Goal: Task Accomplishment & Management: Use online tool/utility

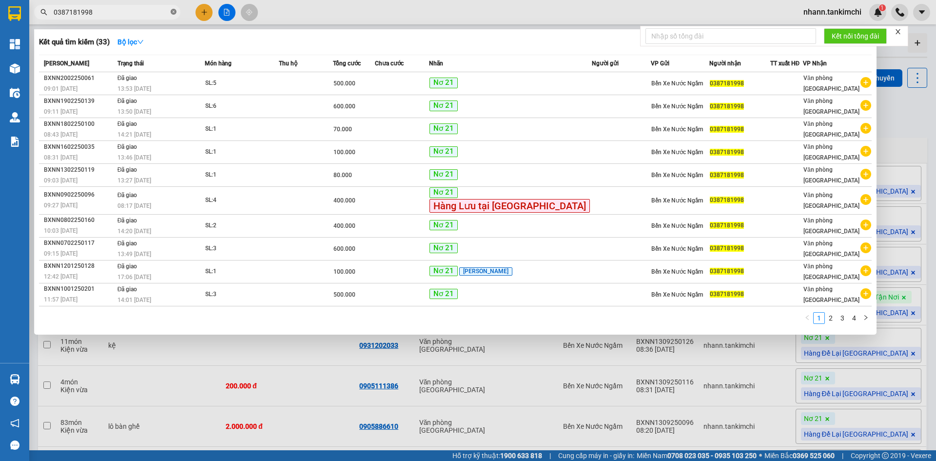
click at [173, 13] on icon "close-circle" at bounding box center [174, 12] width 6 height 6
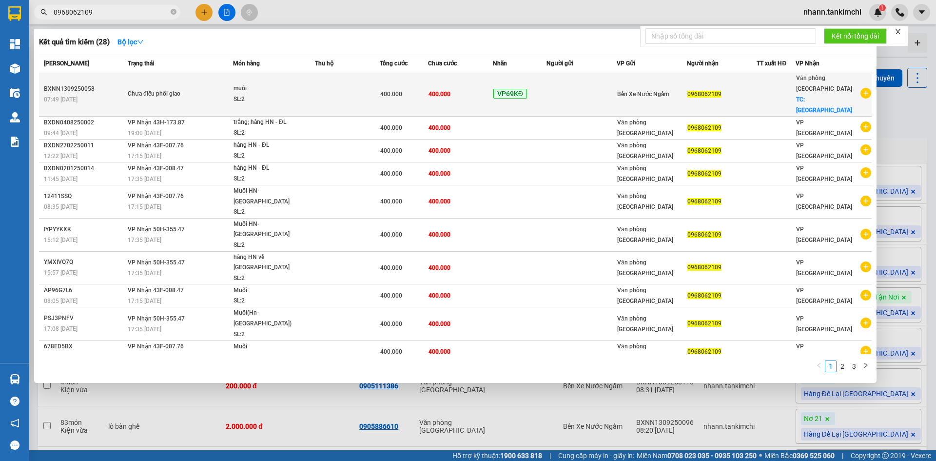
type input "0968062109"
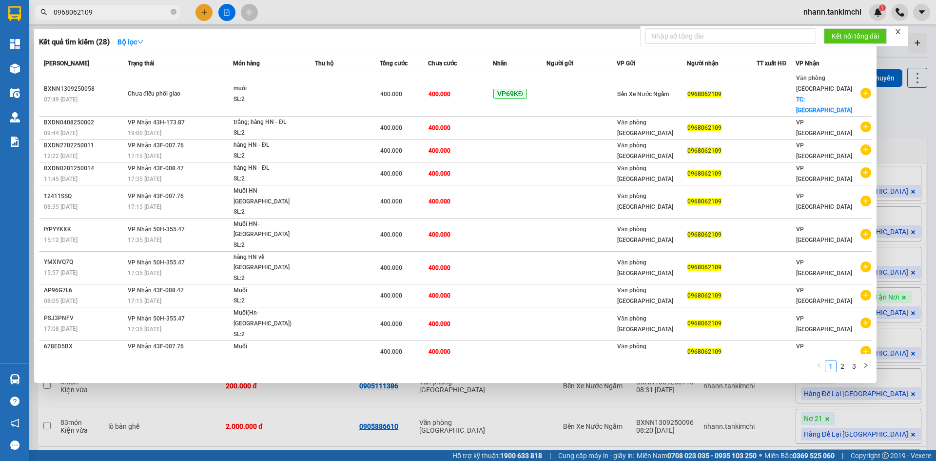
click at [204, 89] on span "Chưa điều phối giao" at bounding box center [180, 94] width 105 height 11
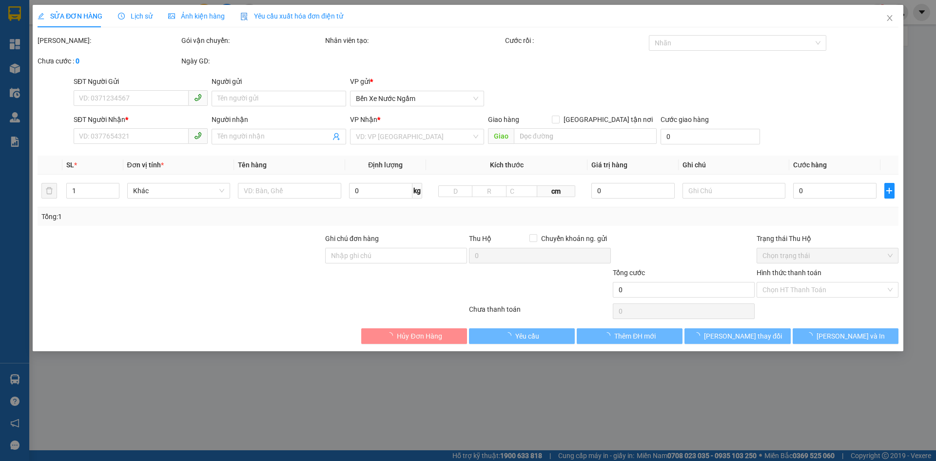
type input "0968062109"
checkbox input "true"
type input "[GEOGRAPHIC_DATA]"
type input "400.000"
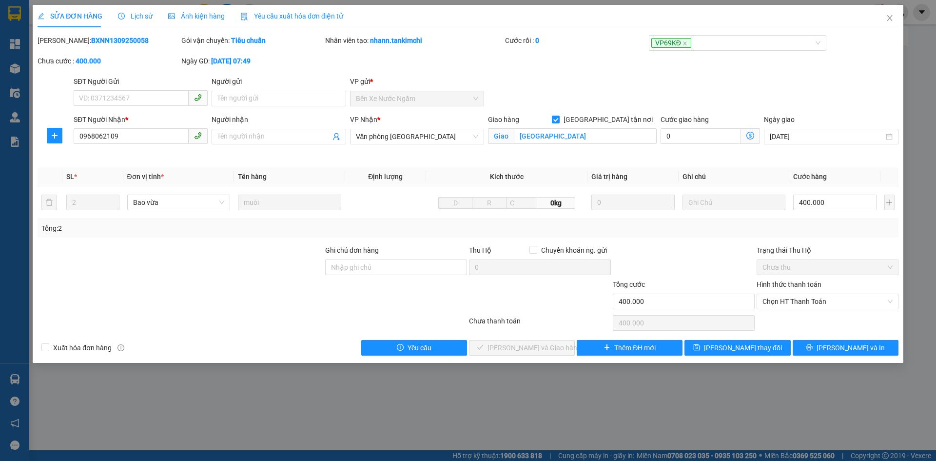
click at [132, 13] on span "Lịch sử" at bounding box center [135, 16] width 35 height 8
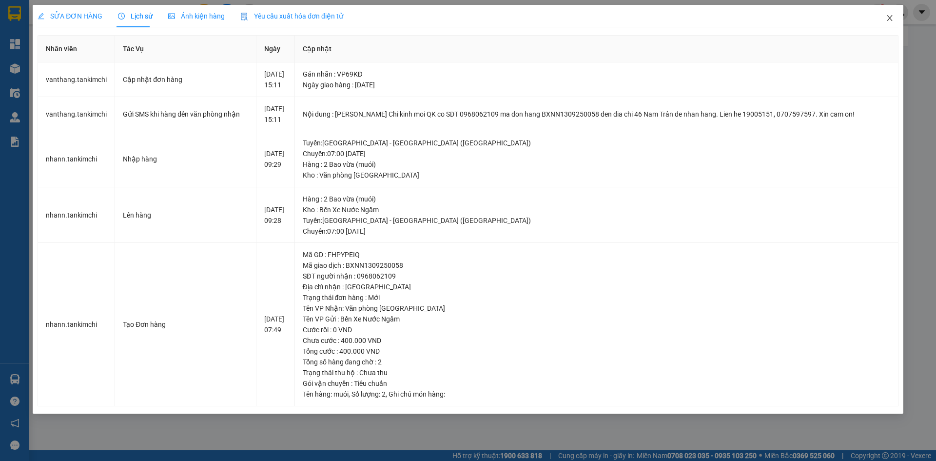
click at [891, 18] on icon "close" at bounding box center [889, 18] width 8 height 8
